Goal: Transaction & Acquisition: Purchase product/service

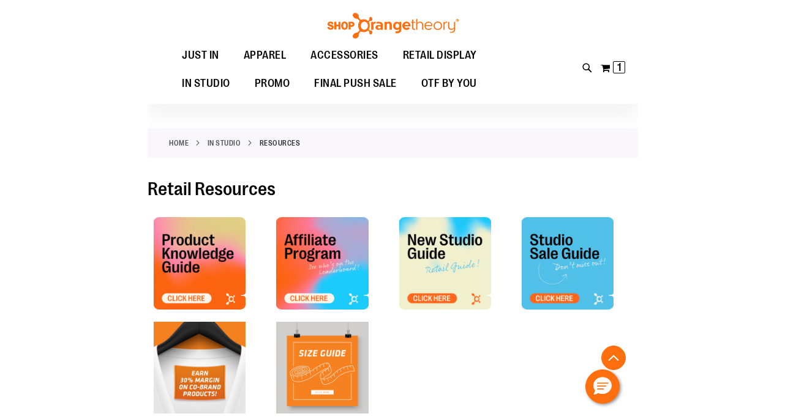
scroll to position [403, 0]
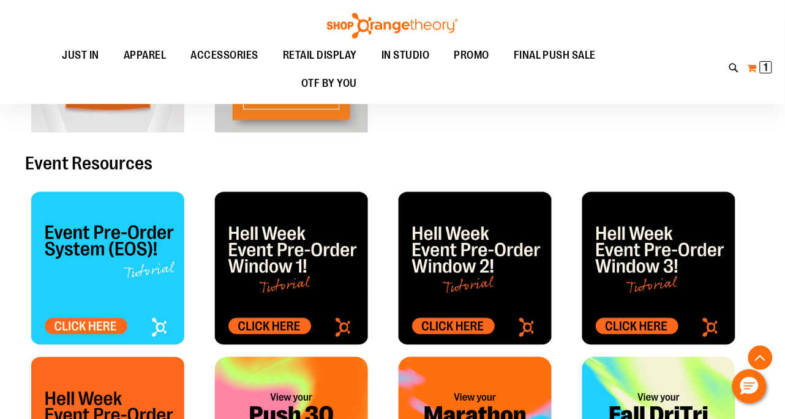
click at [490, 68] on button "My Cart 1 1 items" at bounding box center [760, 68] width 26 height 20
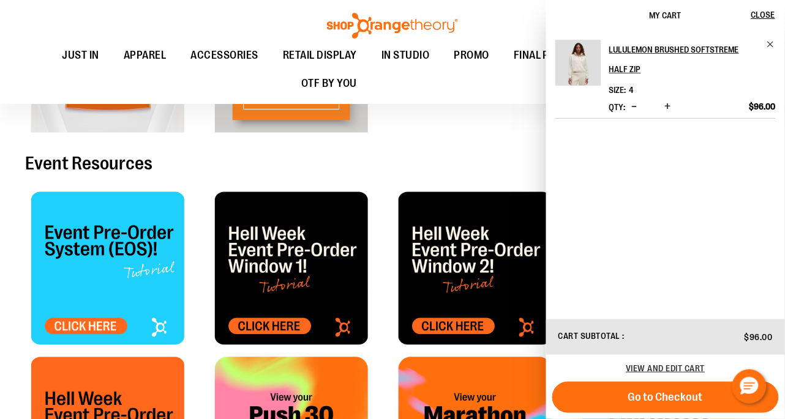
click at [450, 131] on div at bounding box center [484, 56] width 171 height 153
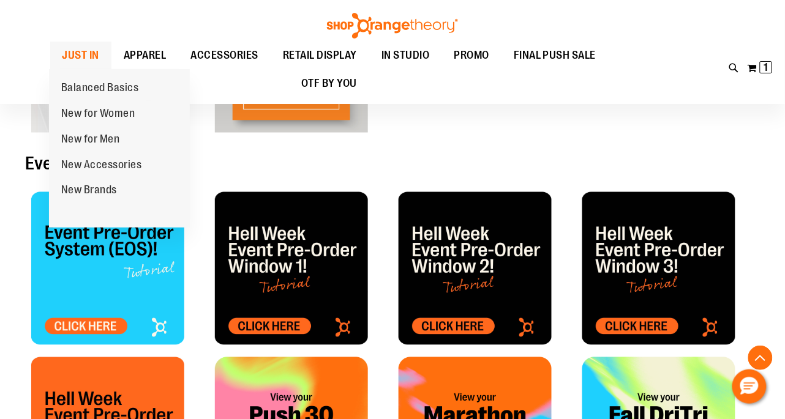
click at [84, 58] on span "JUST IN" at bounding box center [80, 56] width 37 height 28
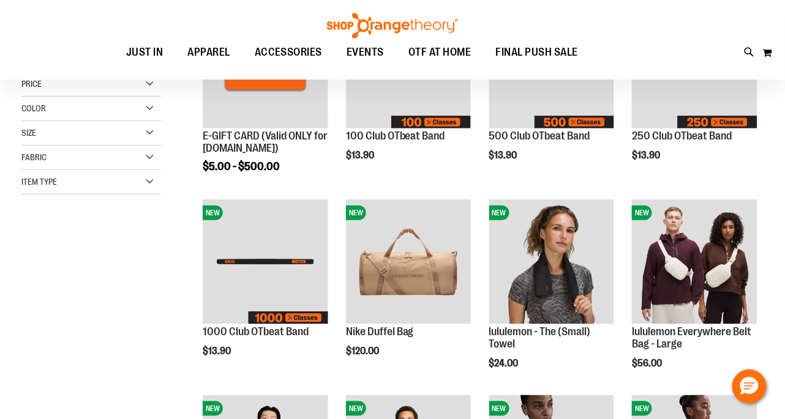
scroll to position [137, 0]
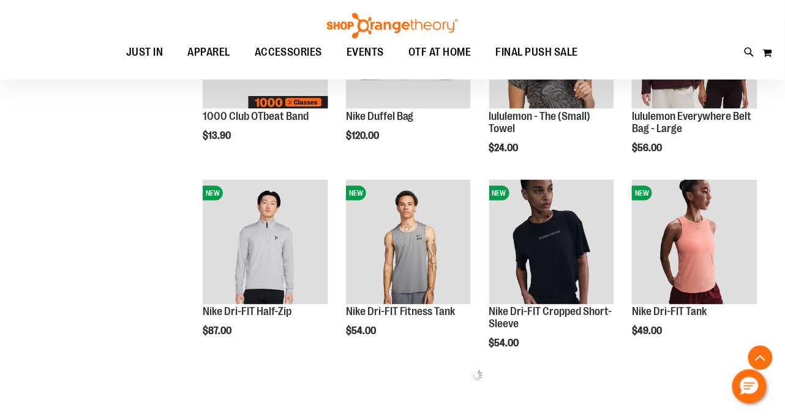
scroll to position [326, 0]
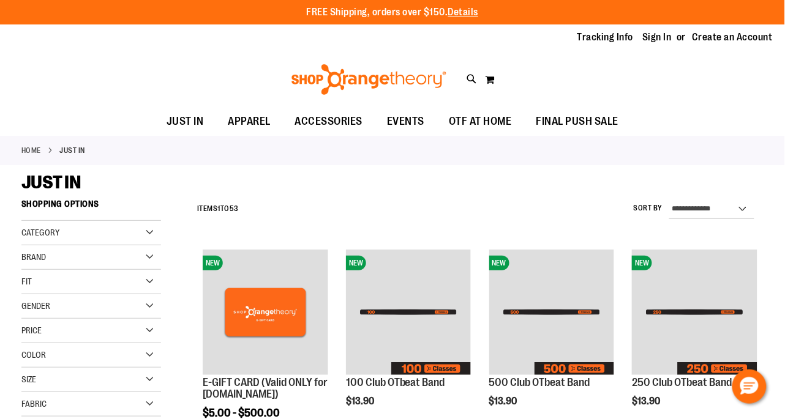
scroll to position [4, 0]
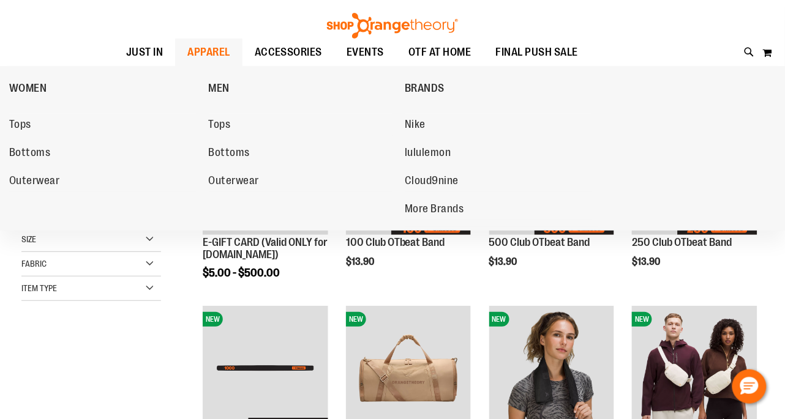
type input "**********"
click at [212, 50] on span "APPAREL" at bounding box center [208, 53] width 43 height 28
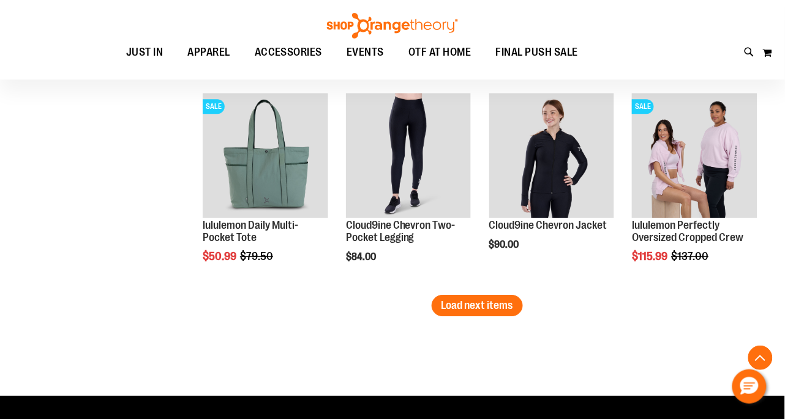
scroll to position [1823, 0]
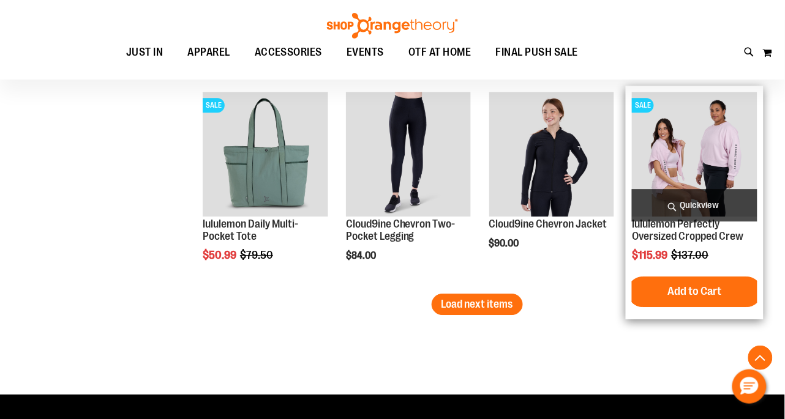
type input "**********"
click at [671, 208] on span "Quickview" at bounding box center [694, 205] width 125 height 32
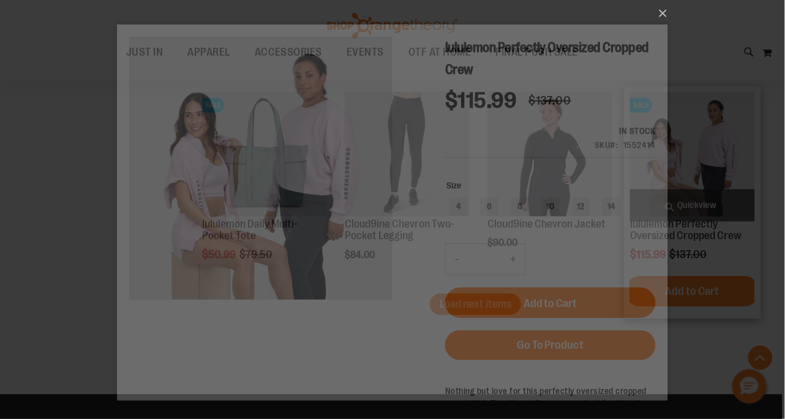
scroll to position [0, 0]
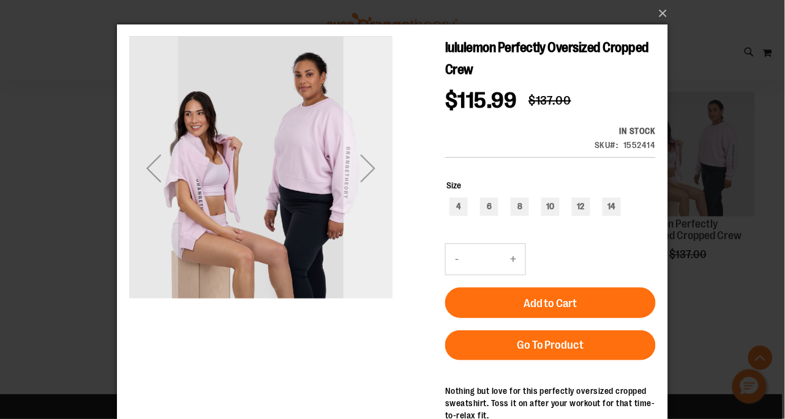
click at [375, 166] on div "Next" at bounding box center [367, 167] width 49 height 49
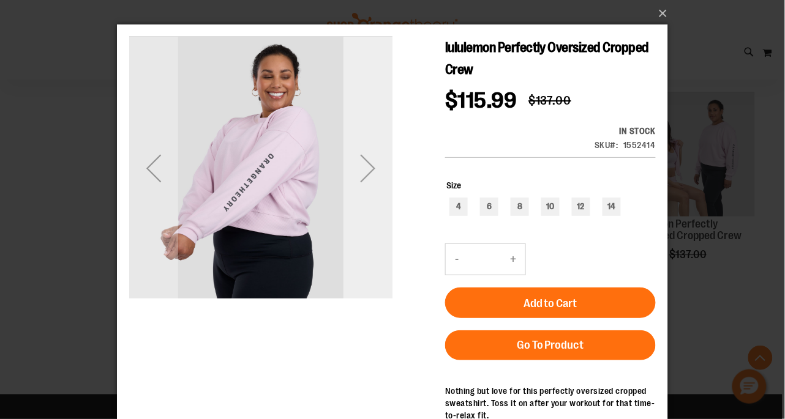
click at [375, 166] on div "Next" at bounding box center [367, 167] width 49 height 49
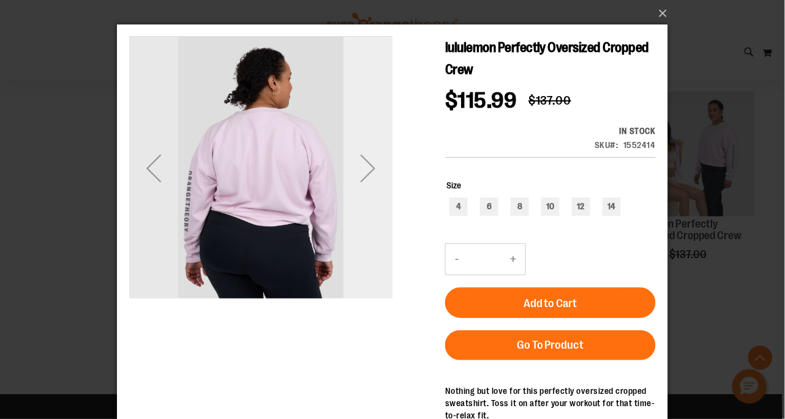
click at [375, 166] on div "Next" at bounding box center [367, 167] width 49 height 49
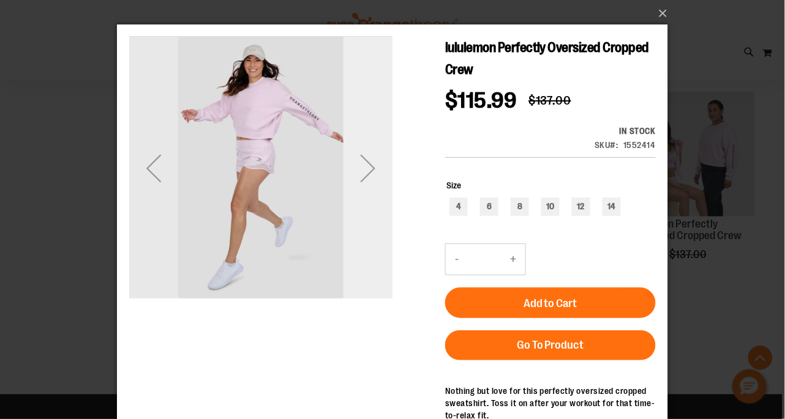
click at [375, 166] on div "Next" at bounding box center [367, 167] width 49 height 49
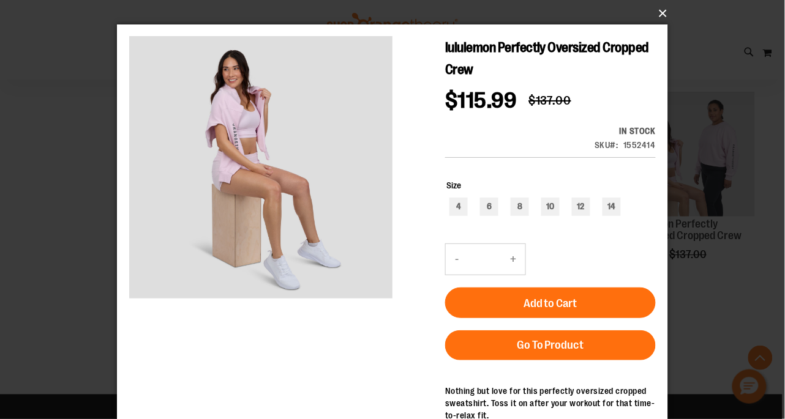
click at [662, 12] on button "×" at bounding box center [396, 13] width 551 height 27
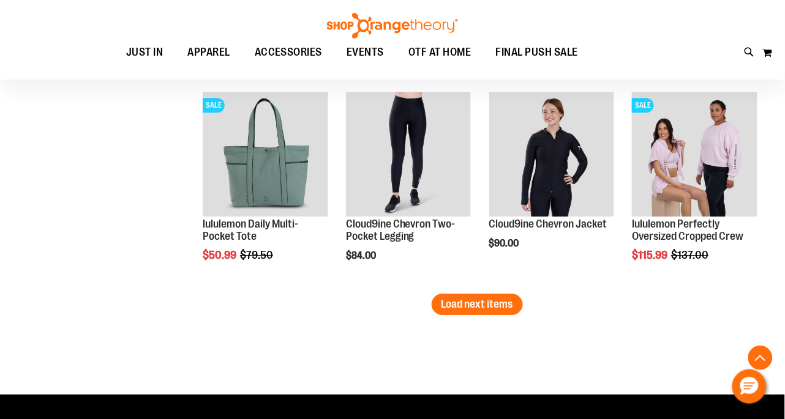
scroll to position [1822, 0]
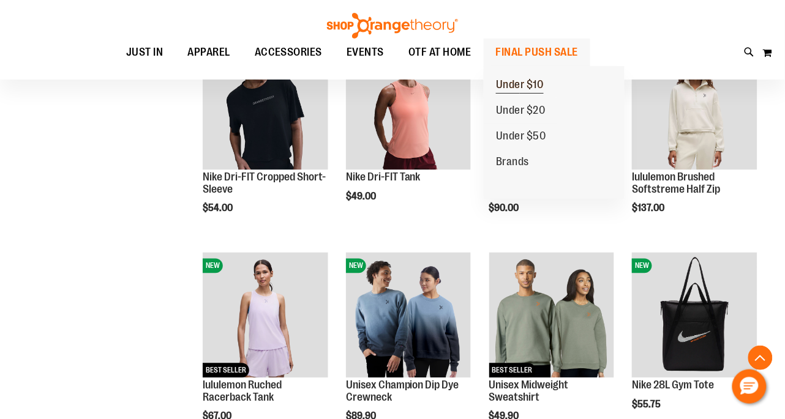
scroll to position [299, 0]
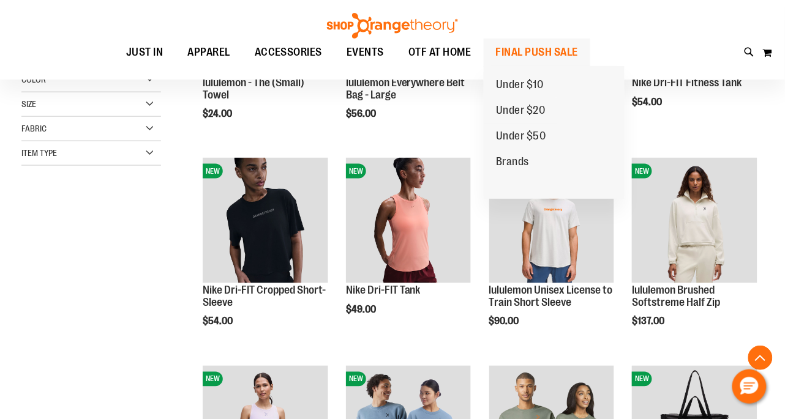
click at [534, 49] on span "FINAL PUSH SALE" at bounding box center [537, 53] width 83 height 28
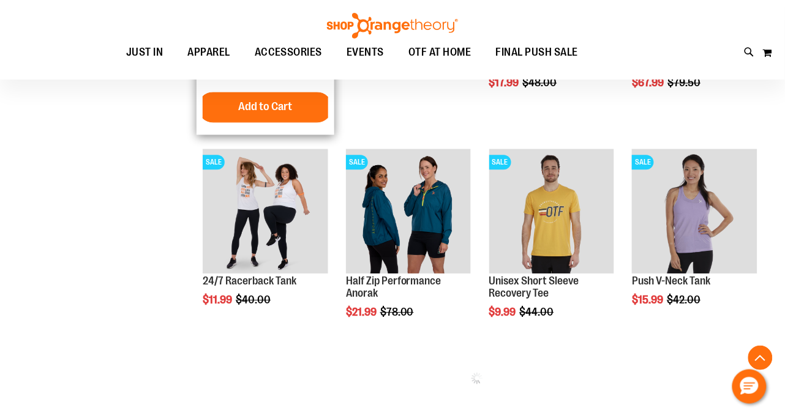
scroll to position [562, 0]
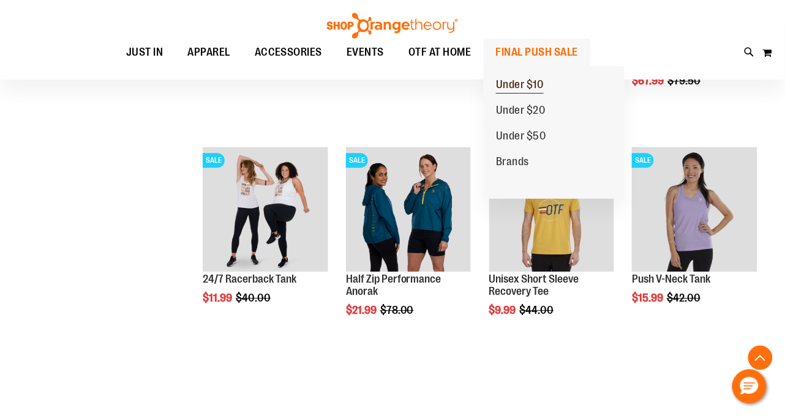
type input "**********"
click at [523, 78] on link "Under $10" at bounding box center [520, 85] width 72 height 26
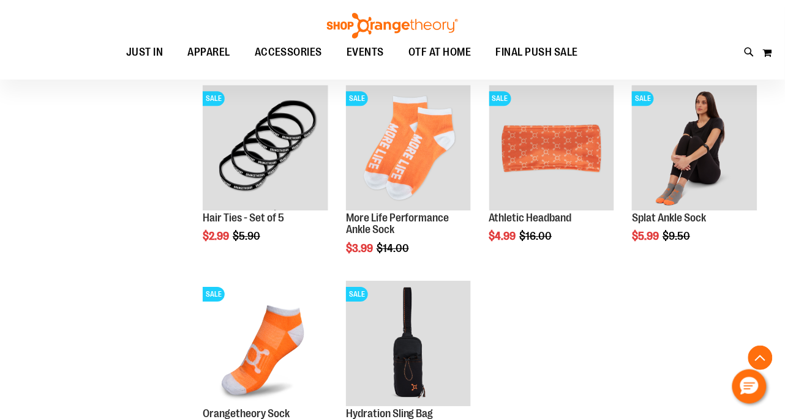
scroll to position [765, 0]
